Goal: Navigation & Orientation: Find specific page/section

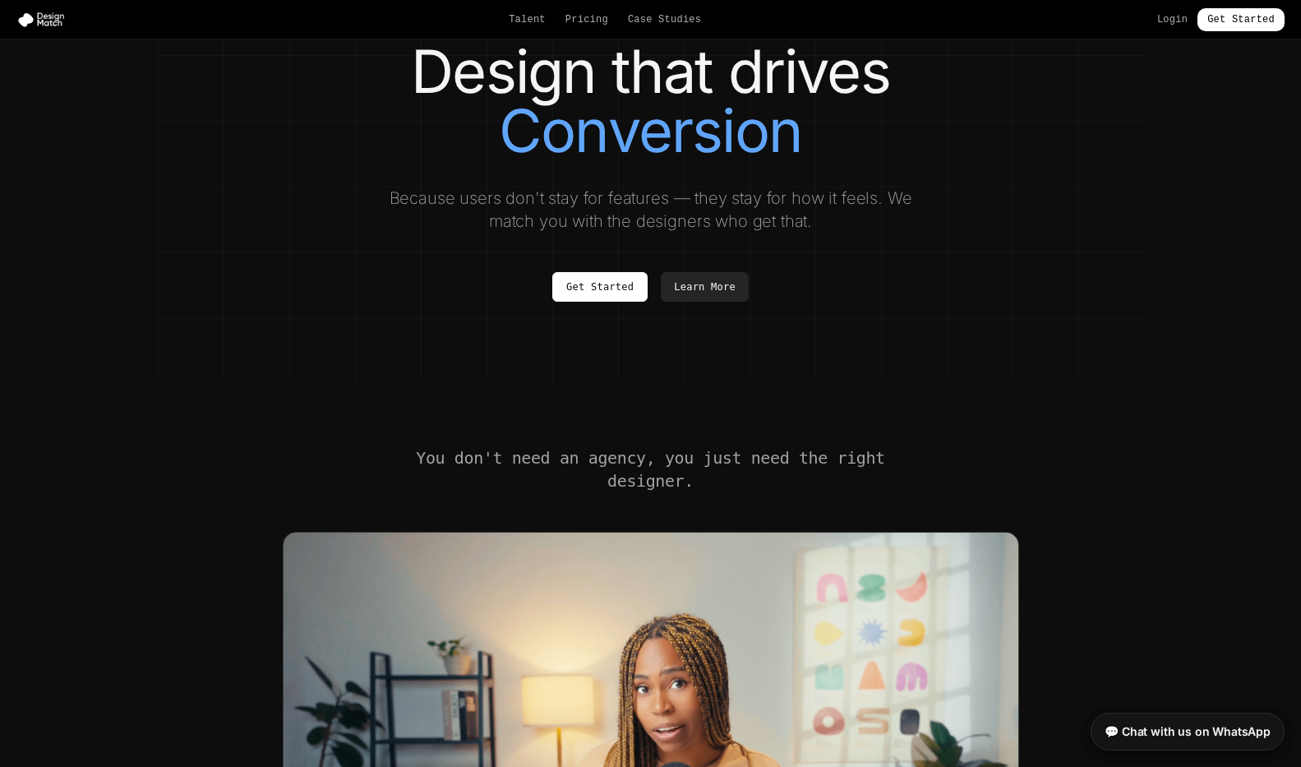
scroll to position [152, 0]
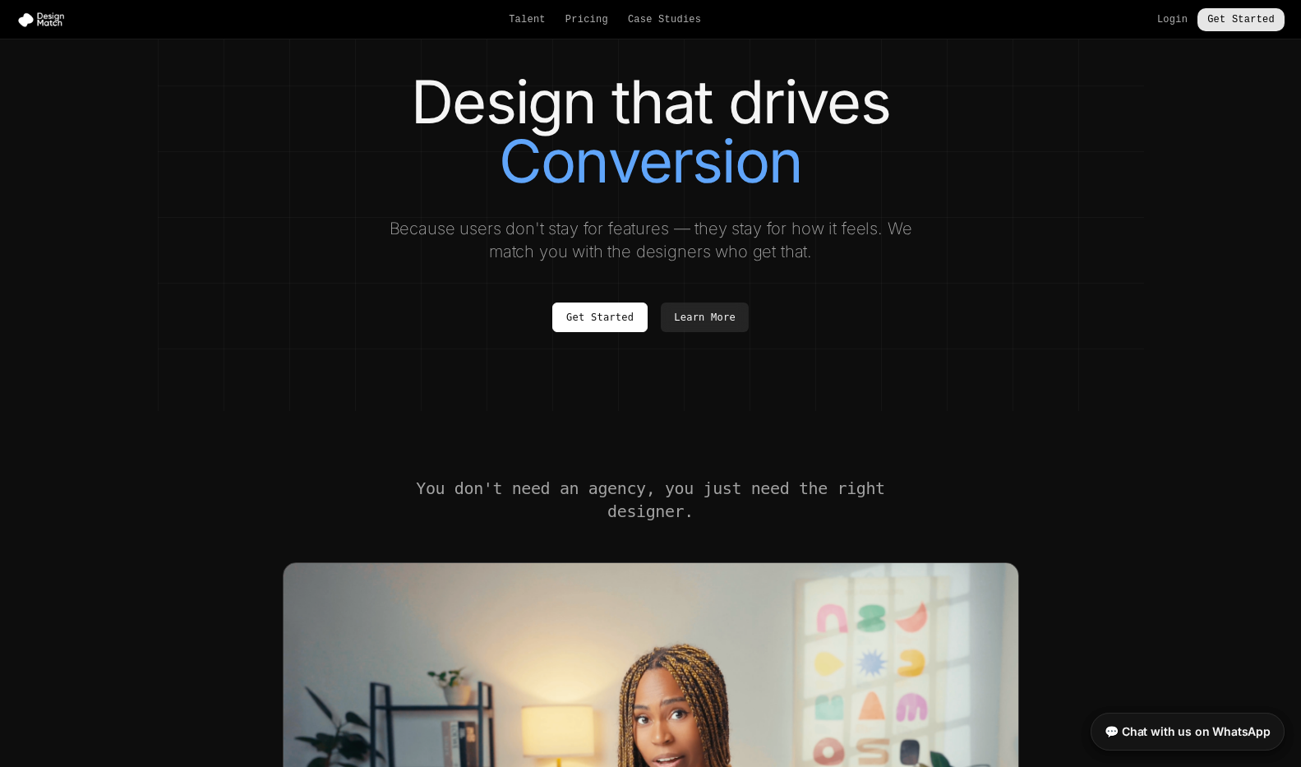
click at [1216, 22] on link "Get Started" at bounding box center [1240, 19] width 87 height 23
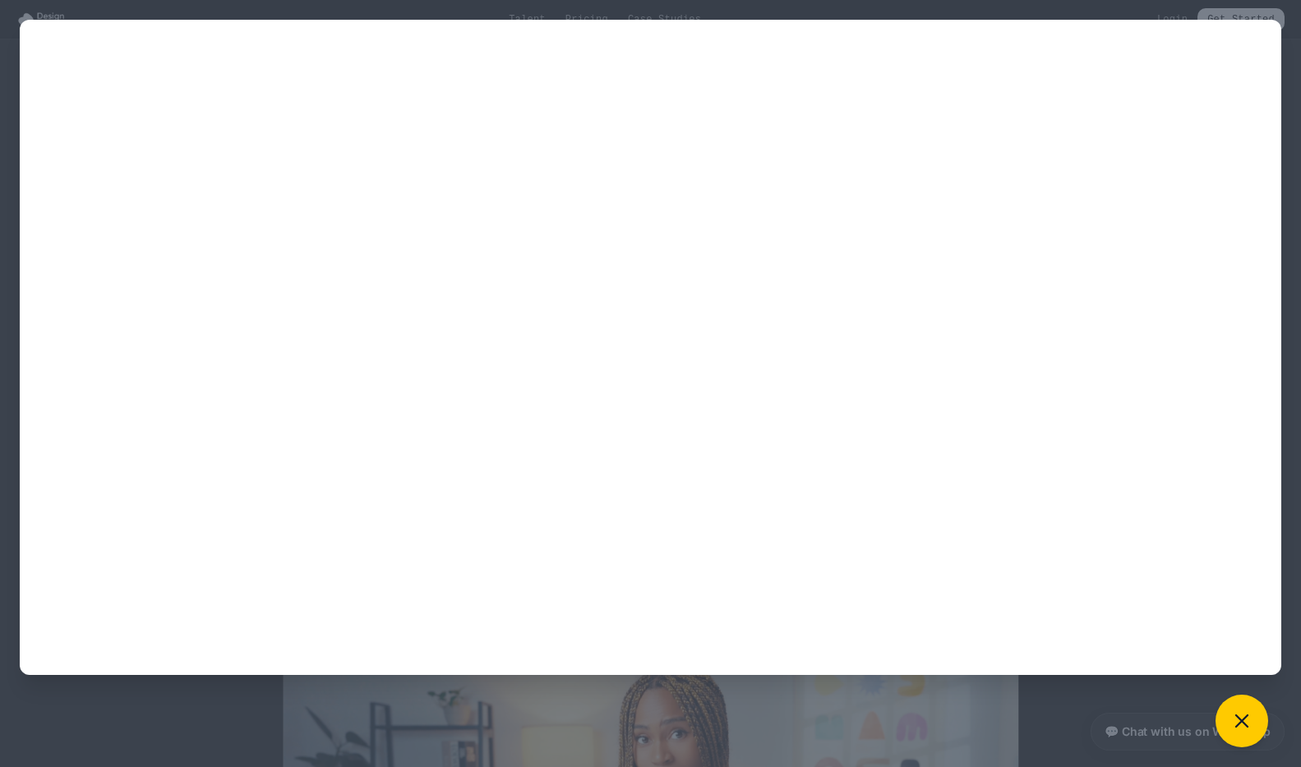
scroll to position [131, 0]
click at [1257, 727] on button at bounding box center [1242, 720] width 53 height 53
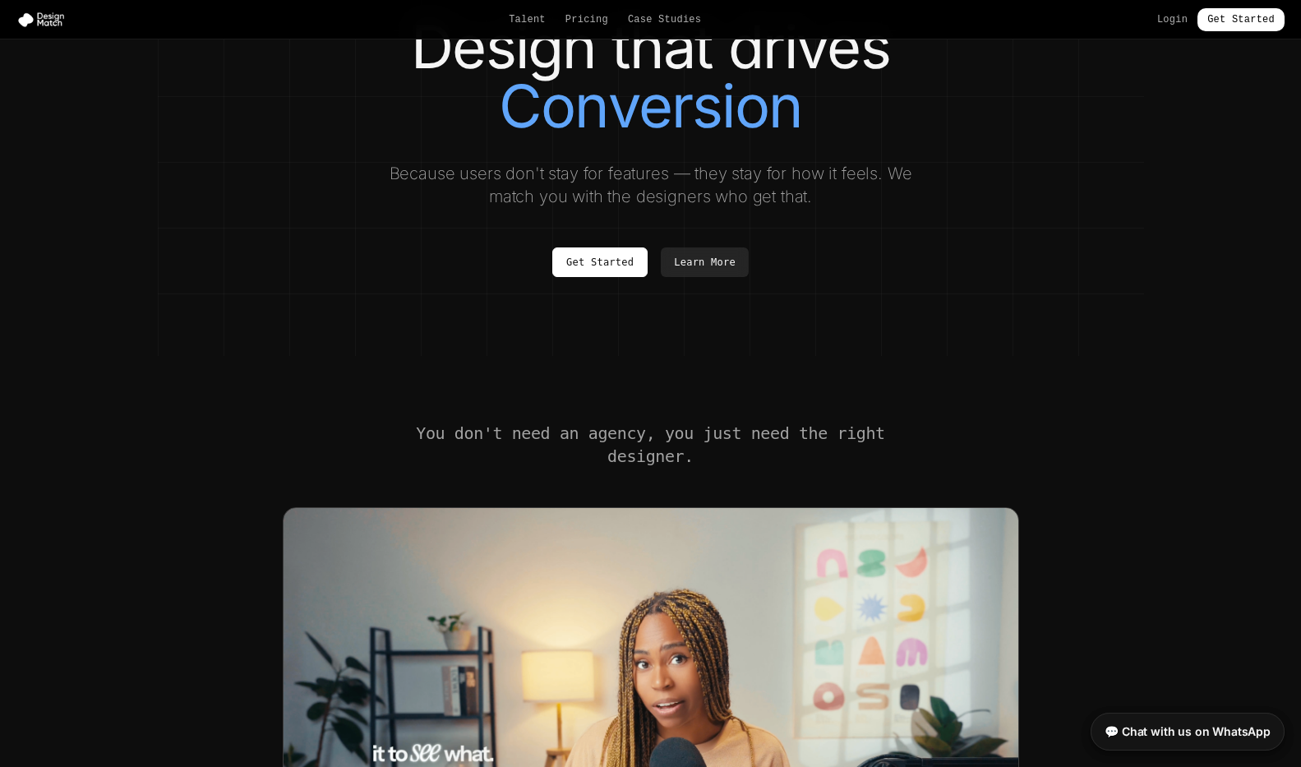
scroll to position [78, 0]
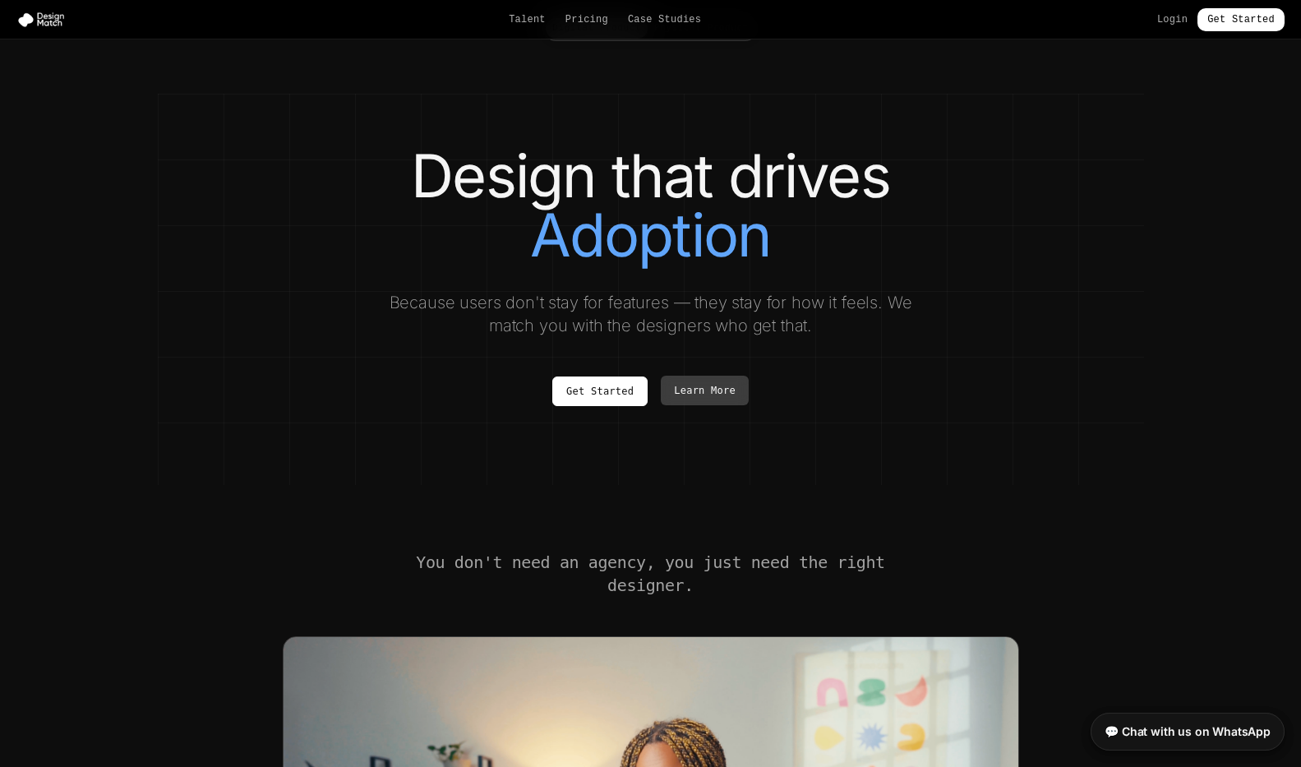
click at [703, 399] on link "Learn More" at bounding box center [705, 391] width 88 height 30
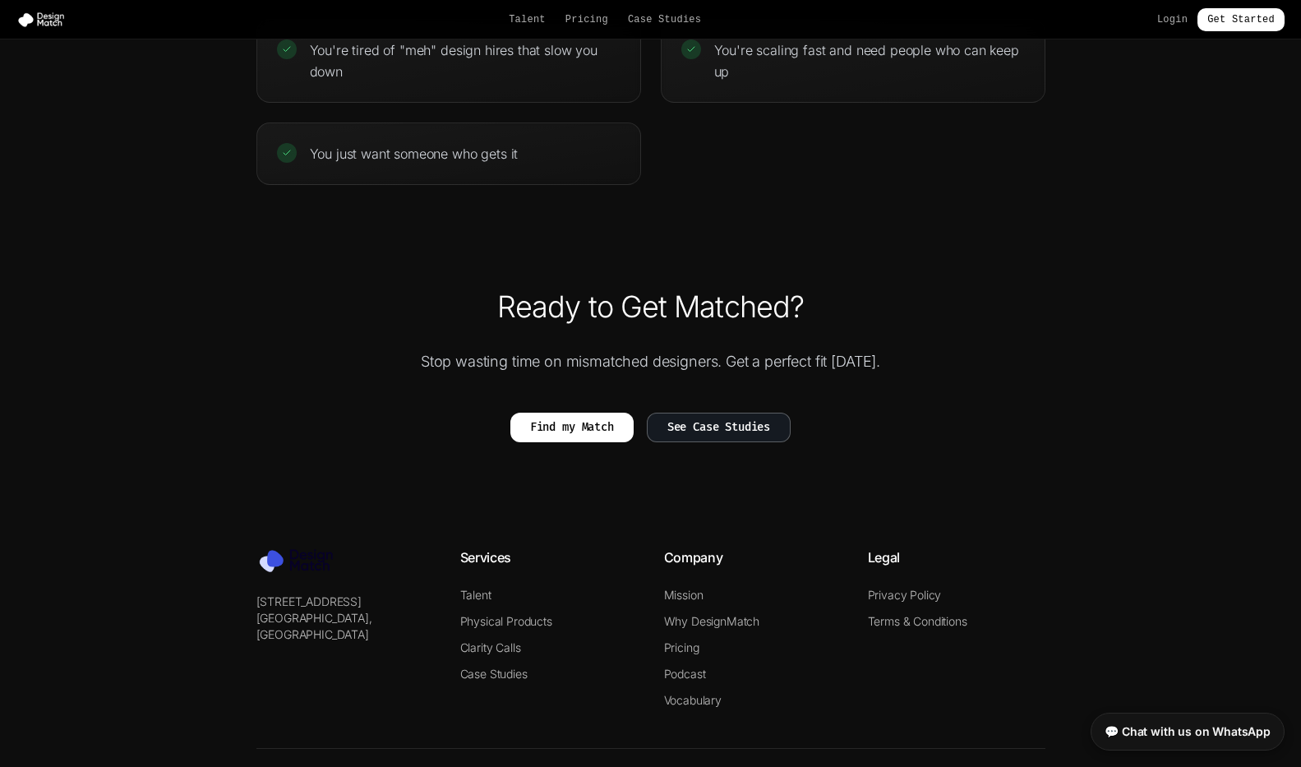
scroll to position [3647, 0]
click at [468, 588] on link "Talent" at bounding box center [475, 595] width 31 height 14
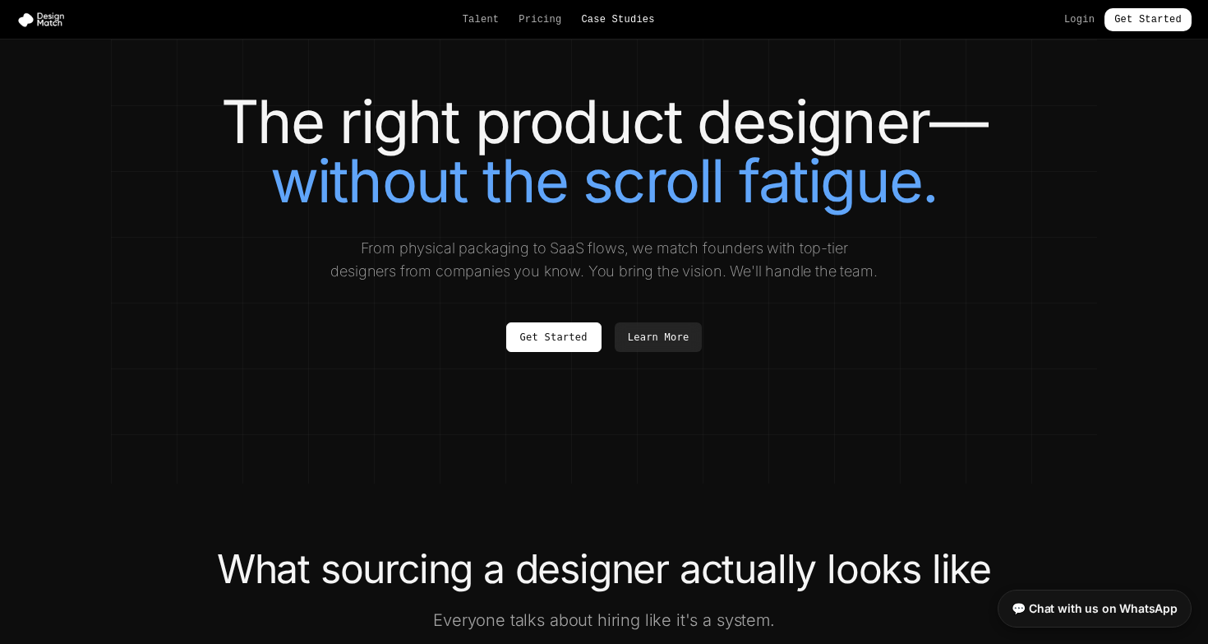
click at [602, 18] on link "Case Studies" at bounding box center [617, 19] width 73 height 13
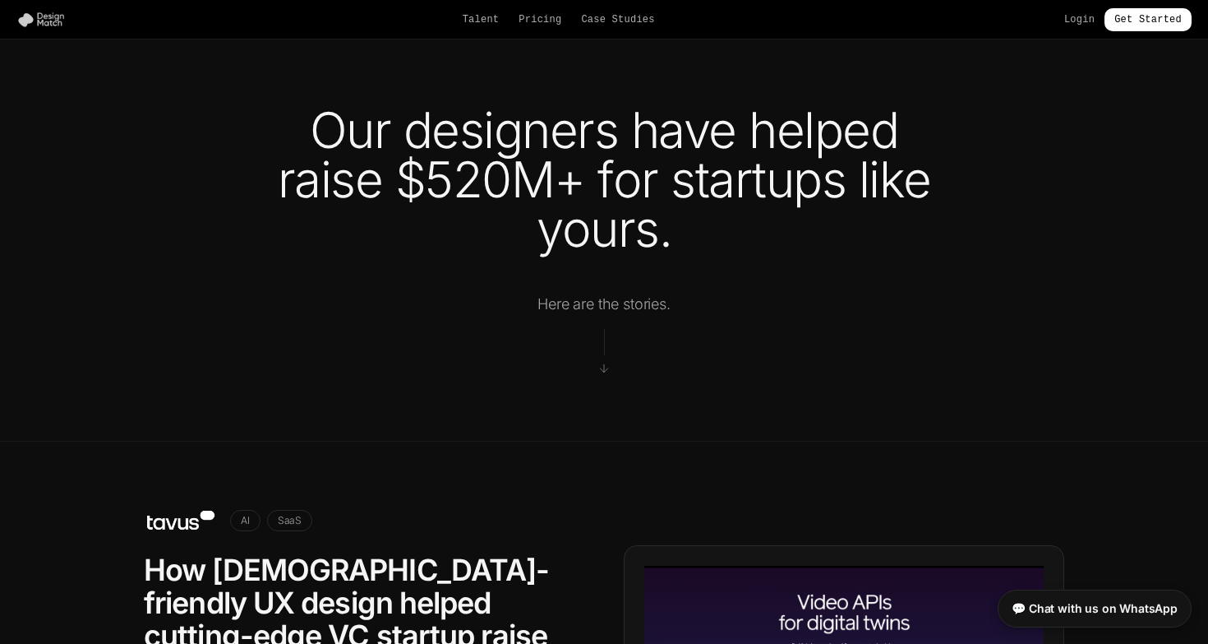
click at [46, 21] on img at bounding box center [44, 20] width 56 height 16
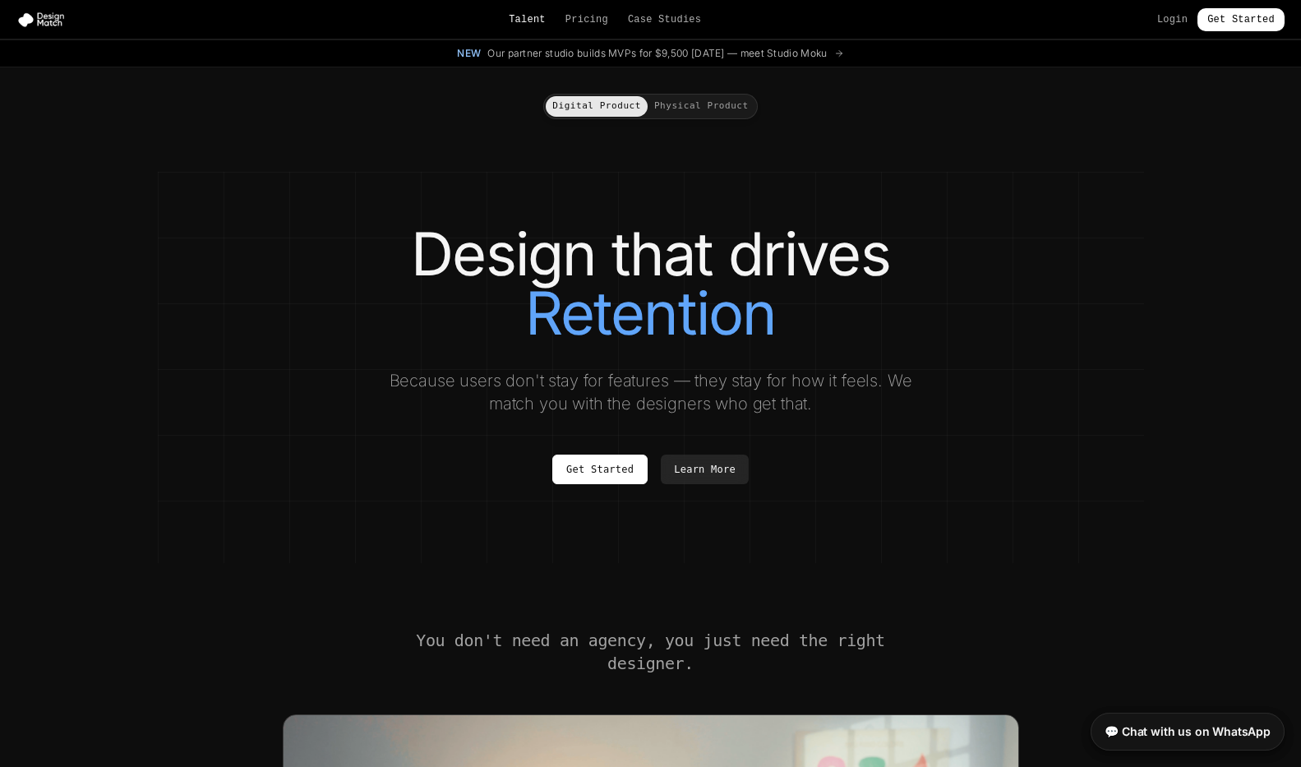
click at [533, 21] on link "Talent" at bounding box center [527, 19] width 37 height 13
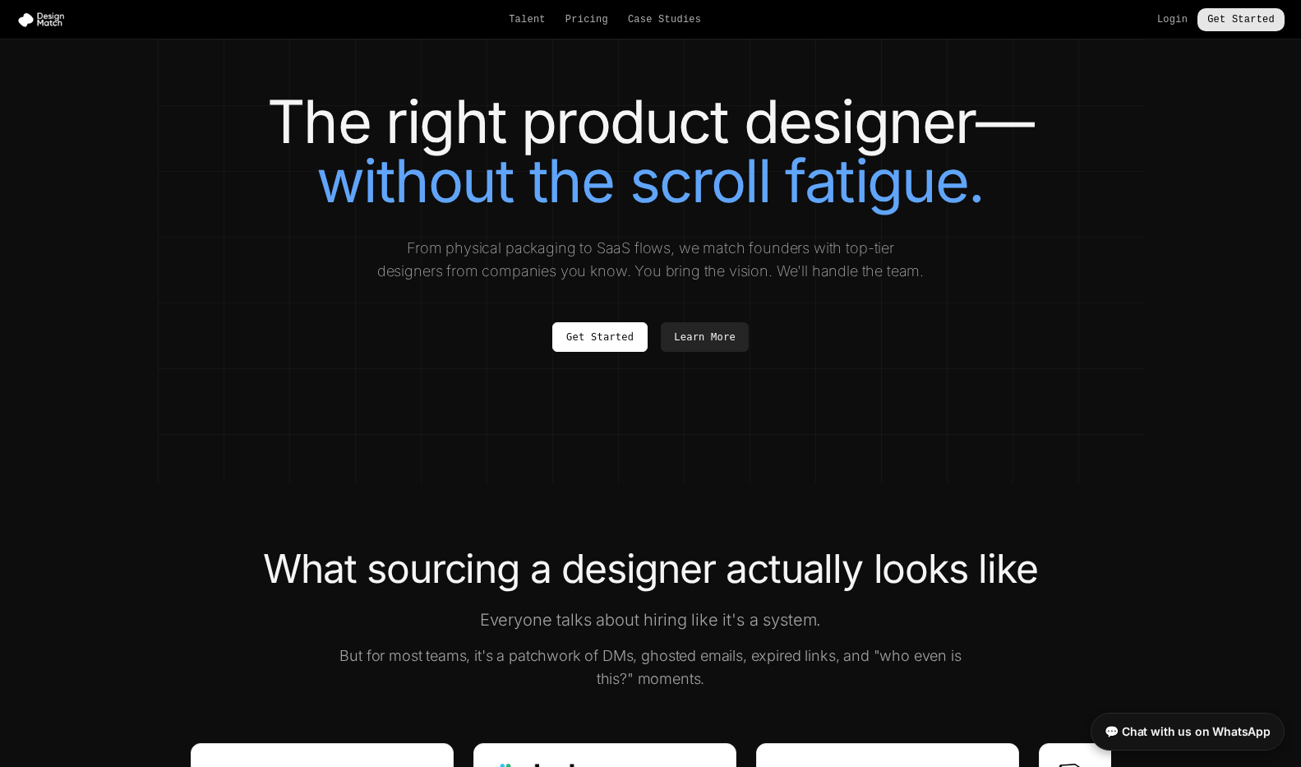
click at [1210, 21] on link "Get Started" at bounding box center [1240, 19] width 87 height 23
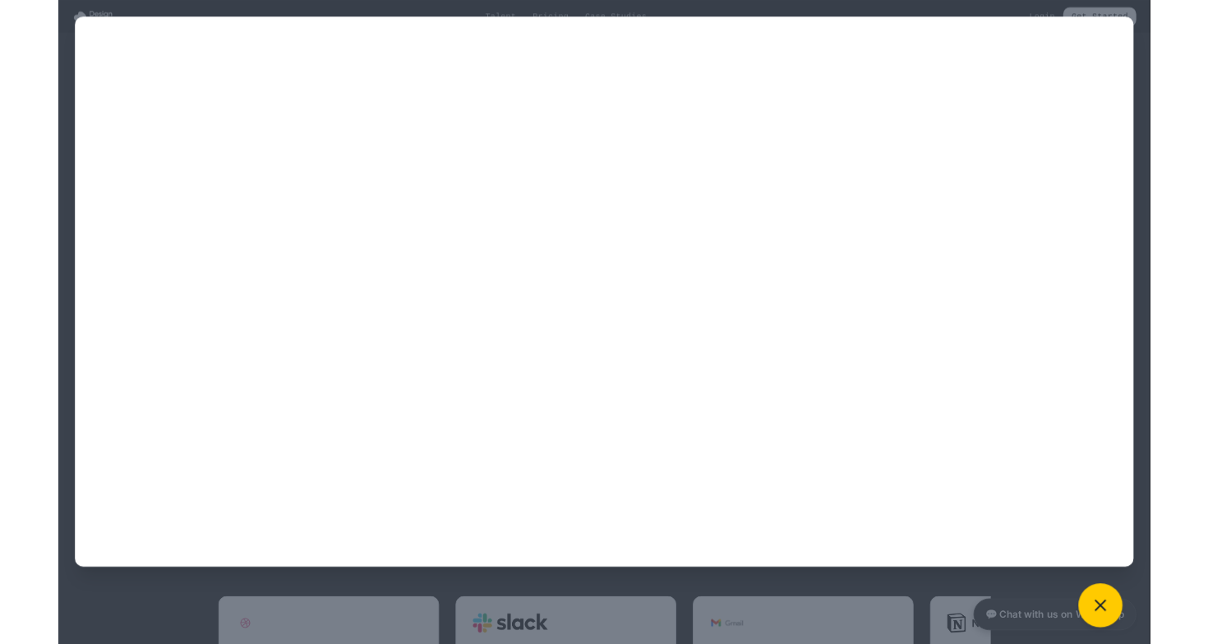
scroll to position [77, 0]
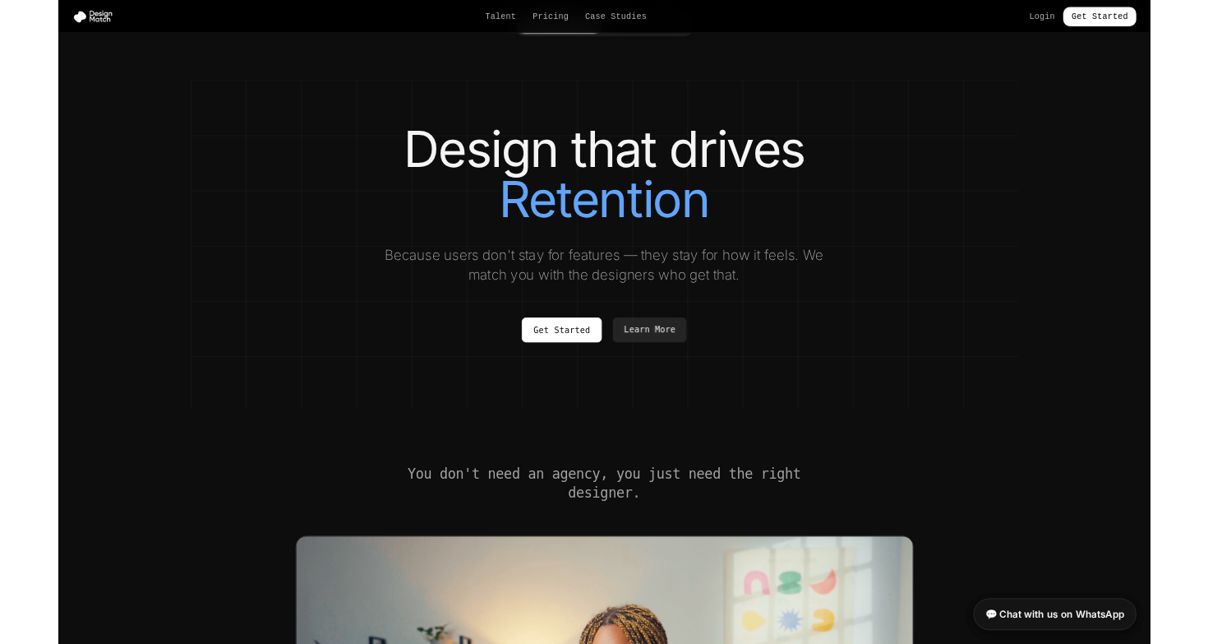
scroll to position [81, 0]
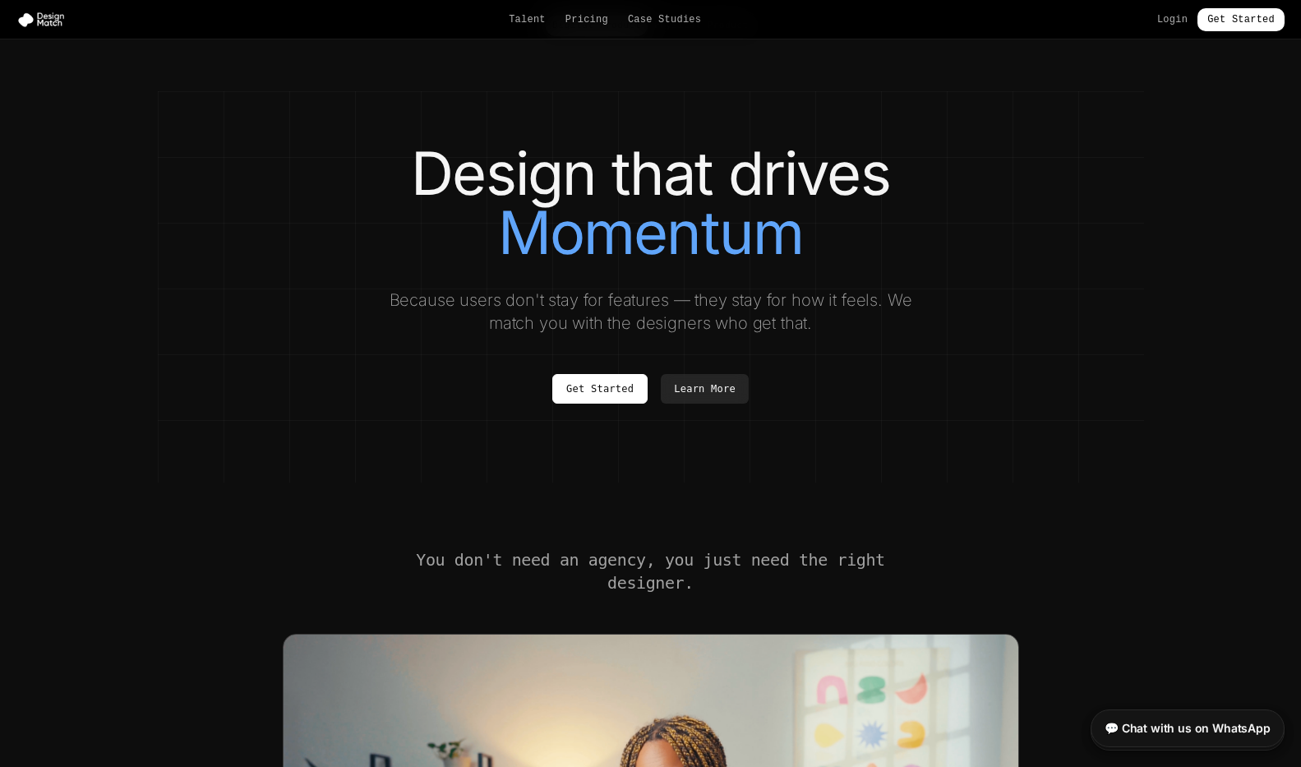
click at [1177, 729] on link "💬 Chat with us on WhatsApp" at bounding box center [1188, 728] width 194 height 38
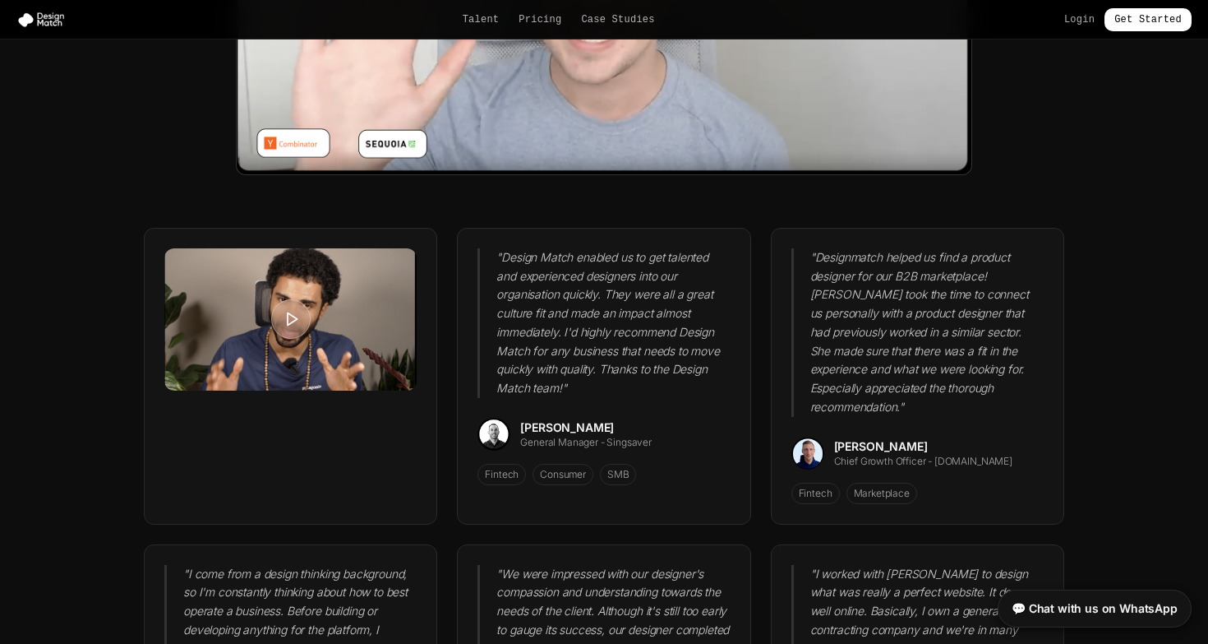
scroll to position [4307, 0]
